Goal: Information Seeking & Learning: Learn about a topic

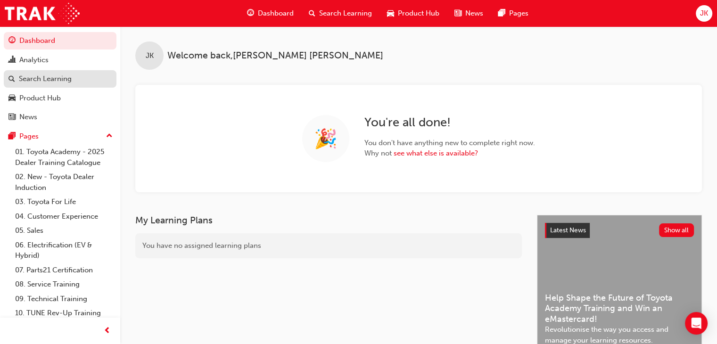
click at [59, 80] on div "Search Learning" at bounding box center [45, 78] width 53 height 11
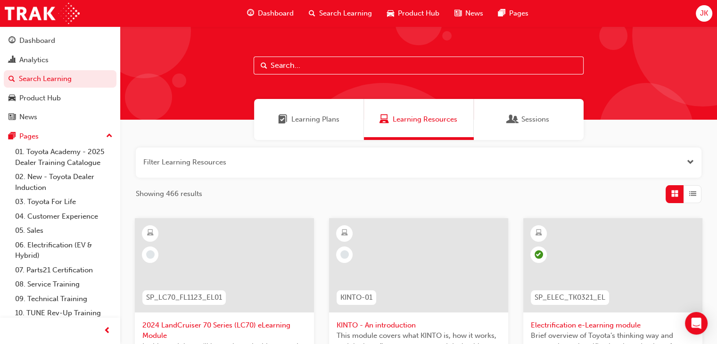
click at [269, 65] on input "text" at bounding box center [418, 66] width 330 height 18
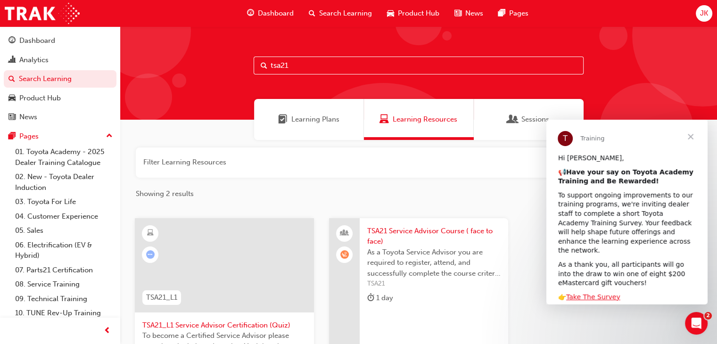
type input "tsa21"
click at [398, 233] on span "TSA21 Service Advisor Course ( face to face)" at bounding box center [433, 236] width 133 height 21
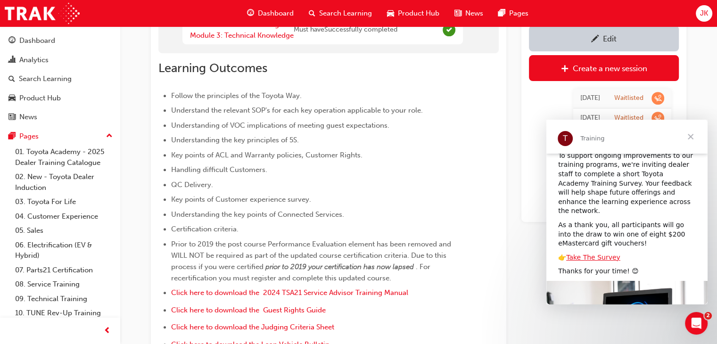
scroll to position [100, 0]
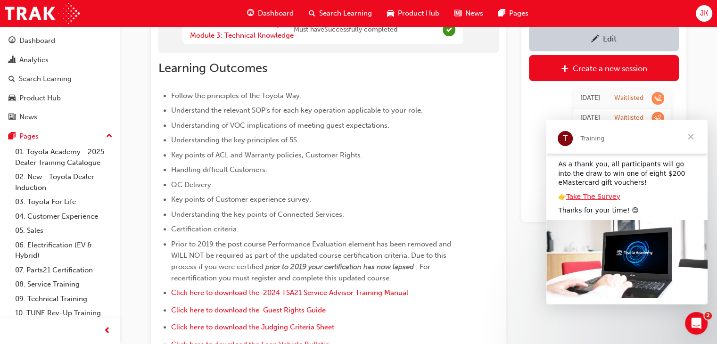
click at [691, 137] on span "Close" at bounding box center [690, 137] width 34 height 34
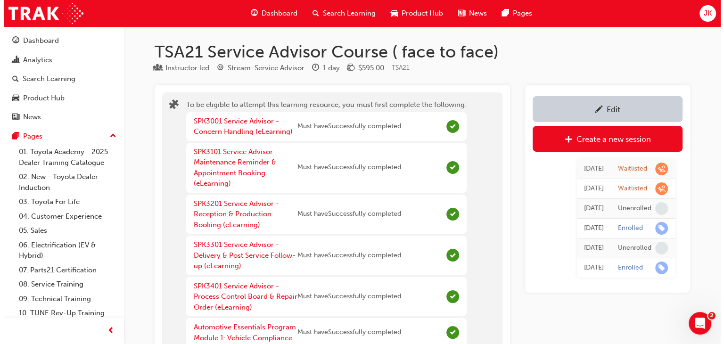
scroll to position [0, 0]
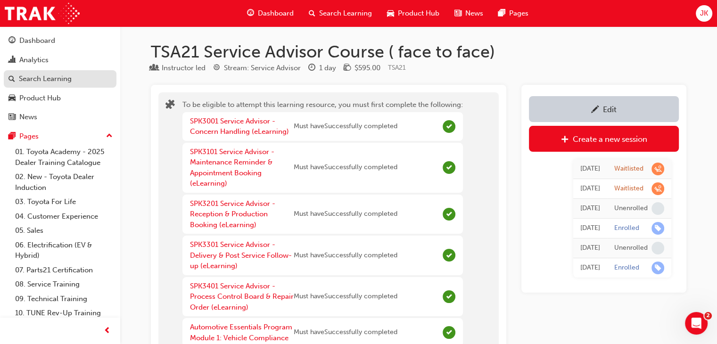
click at [61, 81] on div "Search Learning" at bounding box center [45, 78] width 53 height 11
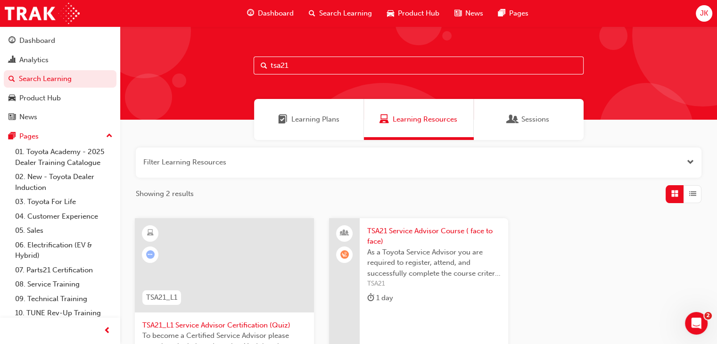
drag, startPoint x: 299, startPoint y: 66, endPoint x: 260, endPoint y: 68, distance: 39.6
click at [260, 68] on input "tsa21" at bounding box center [418, 66] width 330 height 18
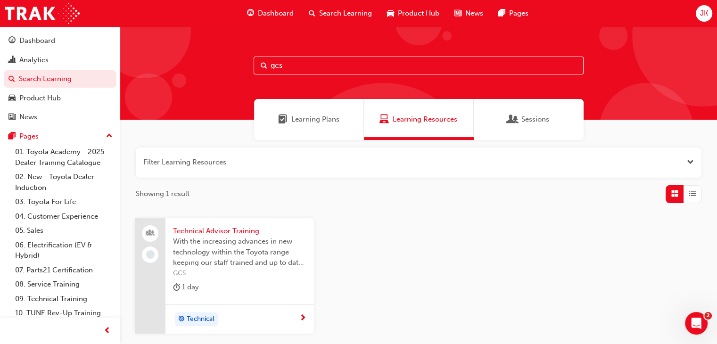
type input "gcs"
click at [204, 232] on span "Technical Advisor Training" at bounding box center [239, 231] width 133 height 11
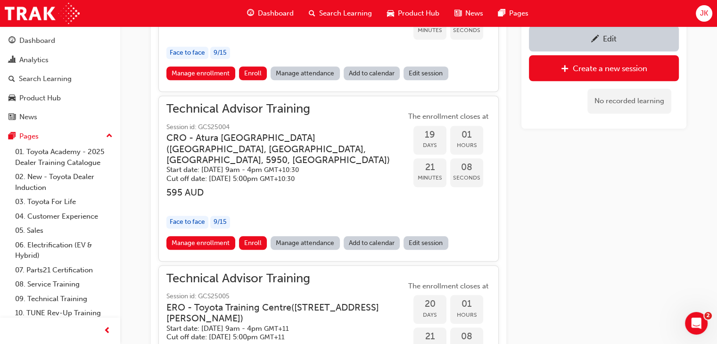
scroll to position [759, 0]
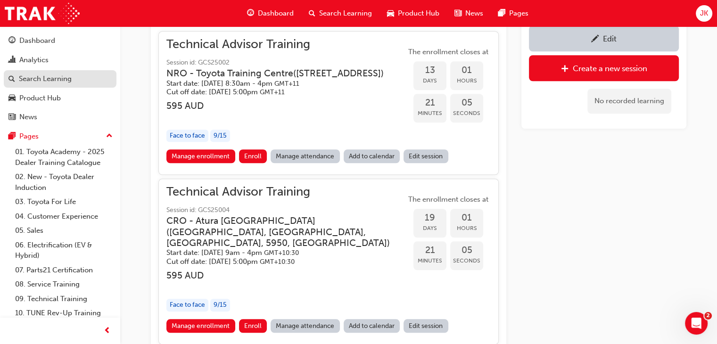
click at [50, 78] on div "Search Learning" at bounding box center [45, 78] width 53 height 11
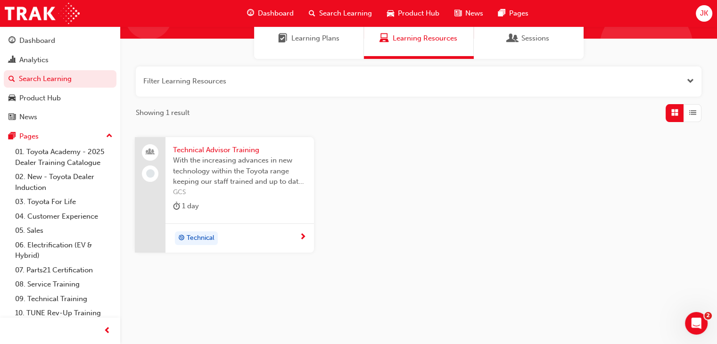
scroll to position [81, 0]
